Goal: Transaction & Acquisition: Book appointment/travel/reservation

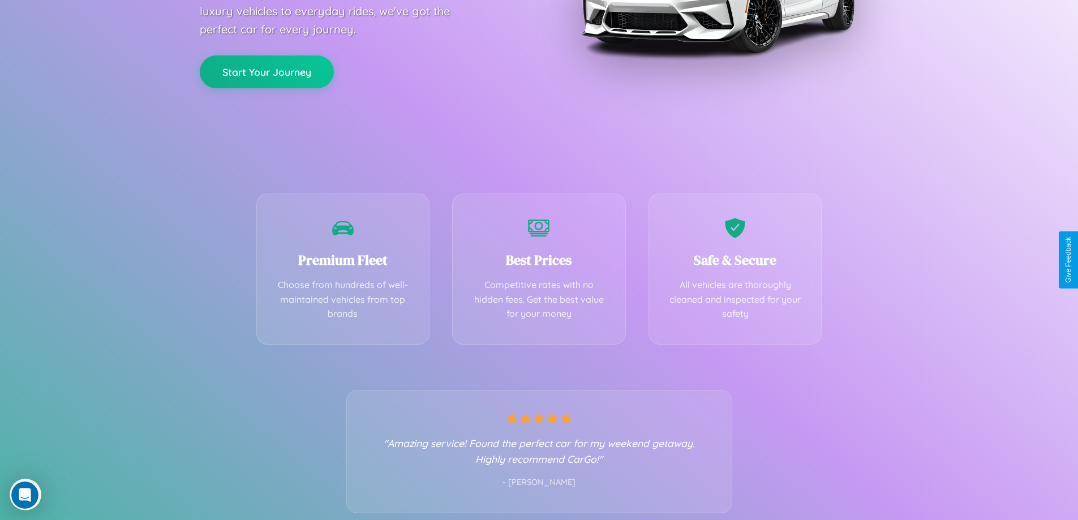
scroll to position [223, 0]
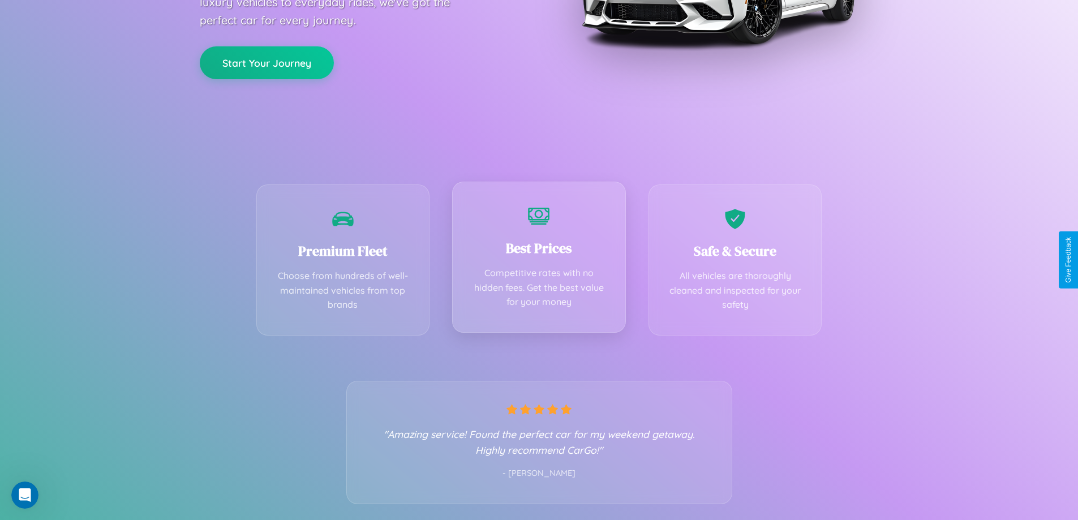
click at [539, 260] on div "Best Prices Competitive rates with no hidden fees. Get the best value for your …" at bounding box center [539, 257] width 174 height 151
click at [267, 62] on button "Start Your Journey" at bounding box center [267, 61] width 134 height 33
click at [267, 61] on button "Start Your Journey" at bounding box center [267, 61] width 134 height 33
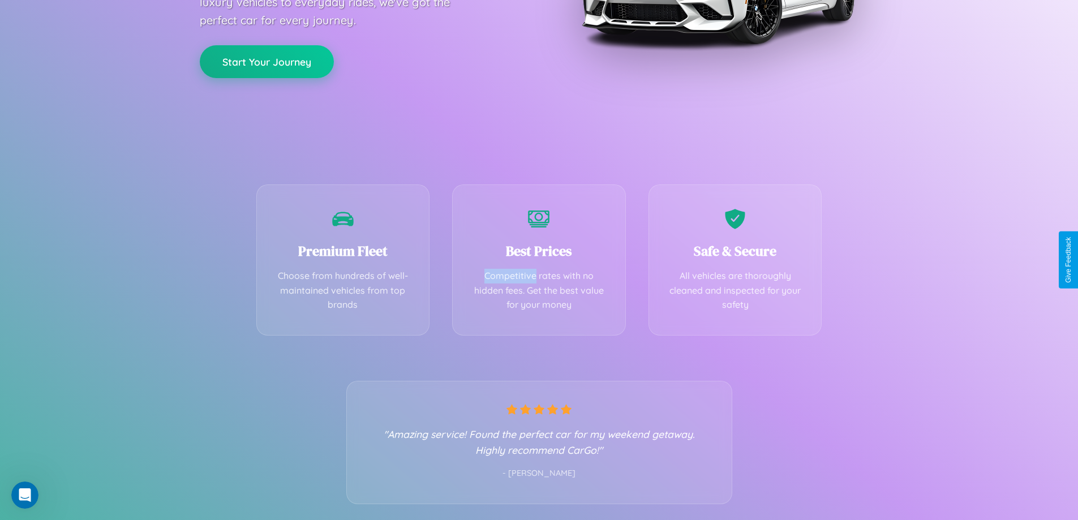
click at [267, 61] on button "Start Your Journey" at bounding box center [267, 61] width 134 height 33
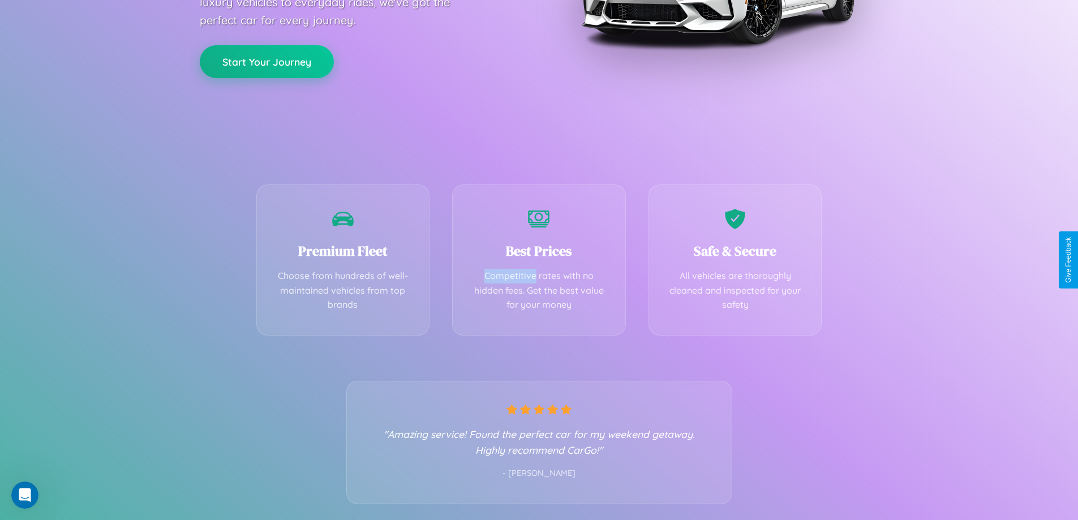
click at [267, 61] on button "Start Your Journey" at bounding box center [267, 61] width 134 height 33
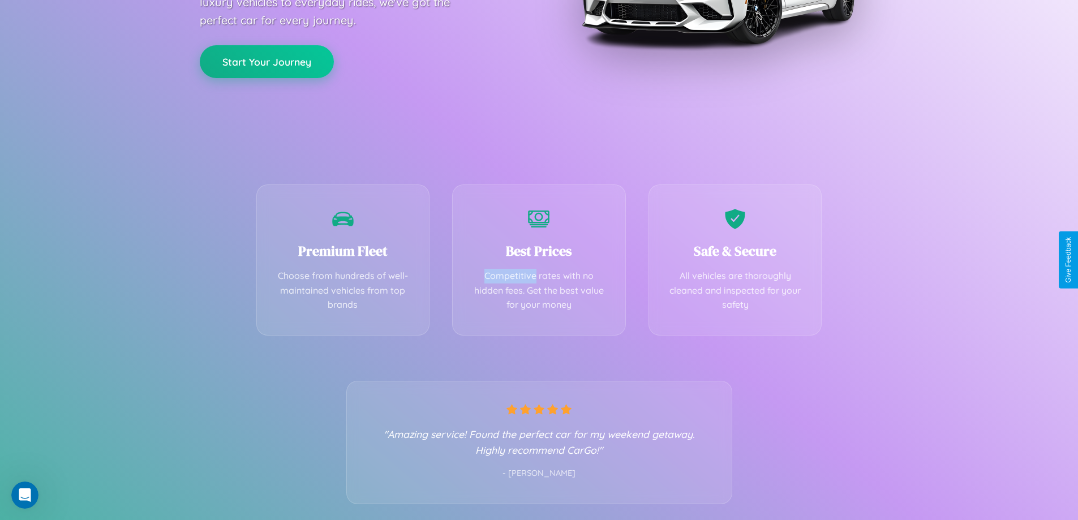
click at [267, 61] on button "Start Your Journey" at bounding box center [267, 61] width 134 height 33
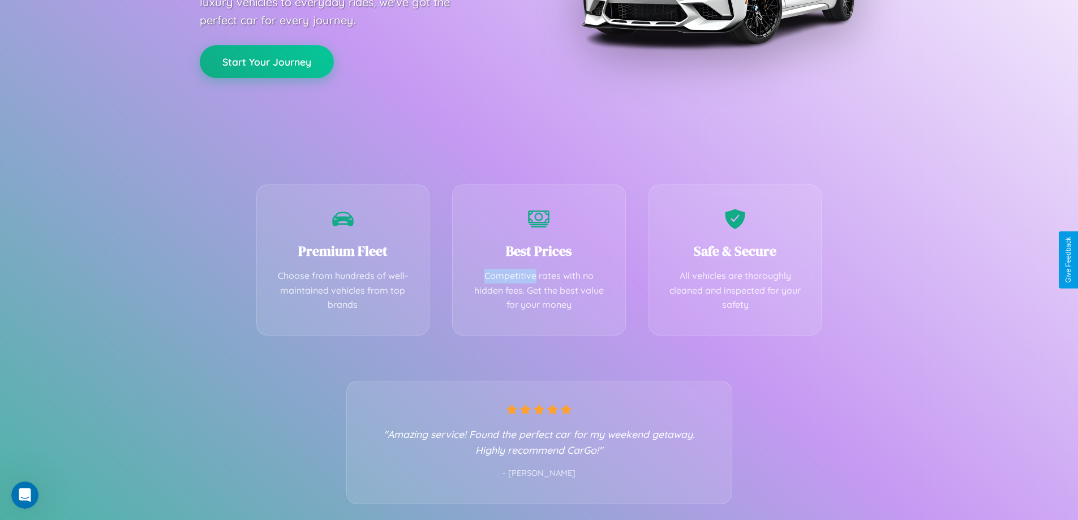
click at [267, 61] on button "Start Your Journey" at bounding box center [267, 61] width 134 height 33
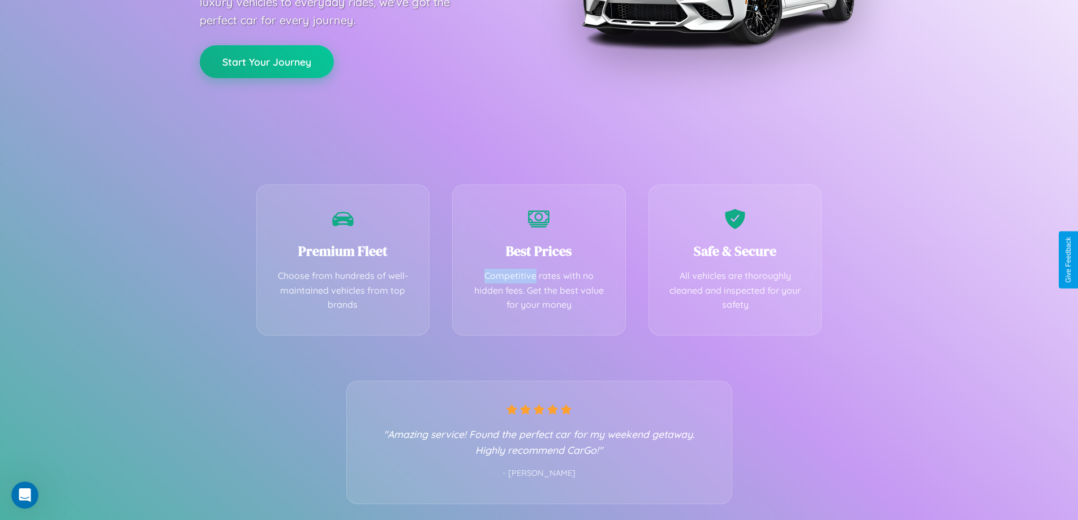
click at [267, 61] on button "Start Your Journey" at bounding box center [267, 61] width 134 height 33
